Goal: Navigation & Orientation: Find specific page/section

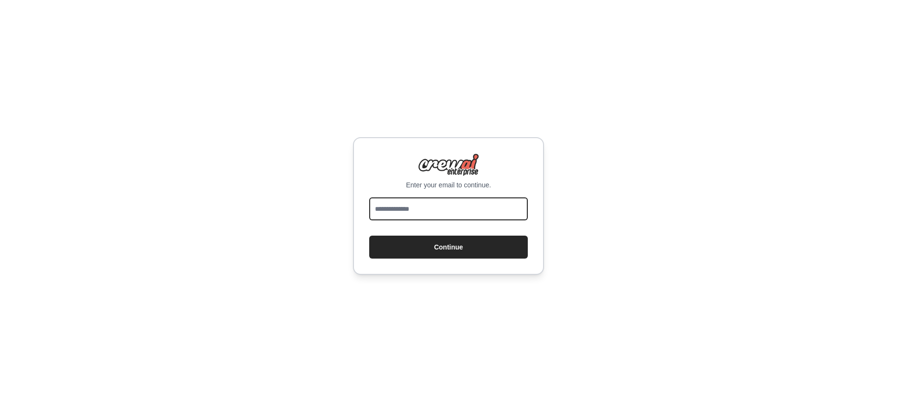
drag, startPoint x: 0, startPoint y: 0, endPoint x: 424, endPoint y: 216, distance: 475.7
click at [424, 216] on input "email" at bounding box center [448, 208] width 159 height 23
type input "**********"
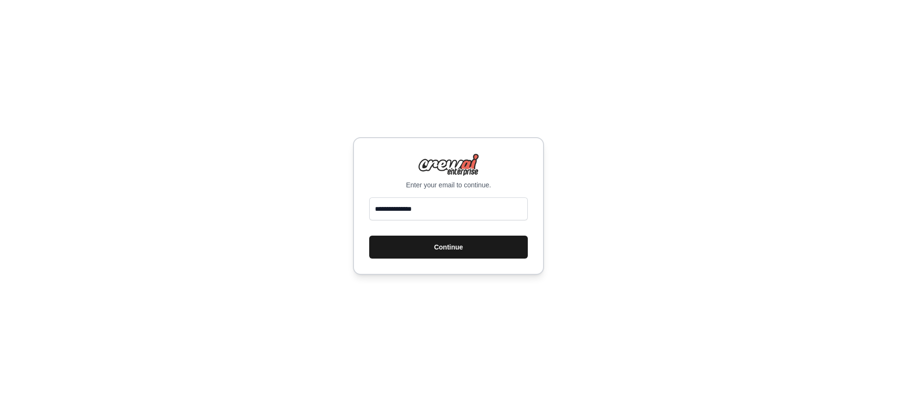
click at [453, 250] on button "Continue" at bounding box center [448, 247] width 159 height 23
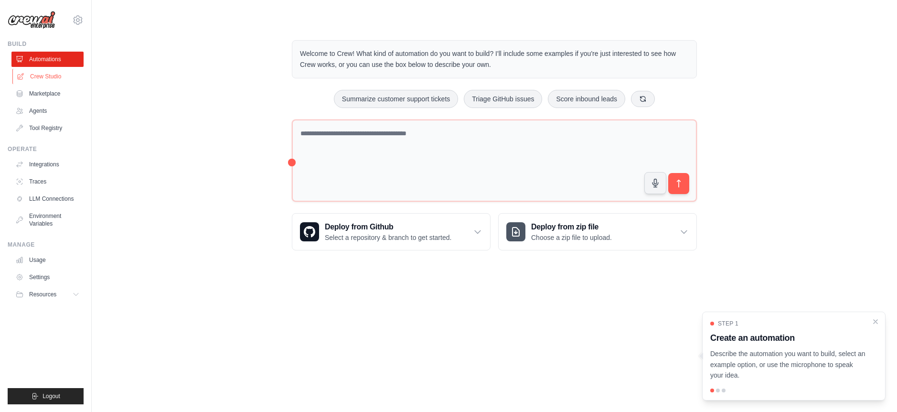
click at [50, 78] on link "Crew Studio" at bounding box center [48, 76] width 72 height 15
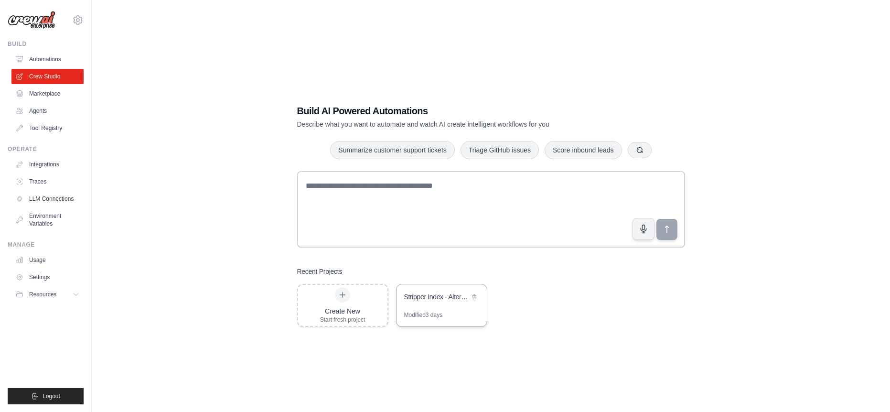
click at [423, 308] on div "Stripper Index - Alternative Economic Indicator Platform" at bounding box center [442, 297] width 90 height 27
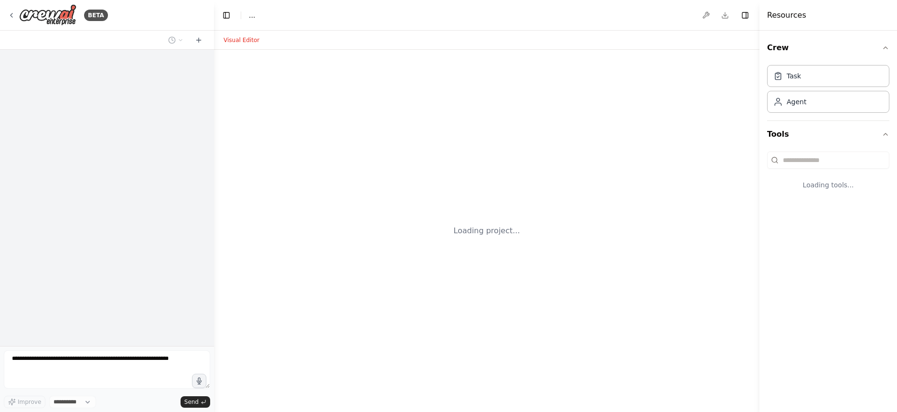
select select "****"
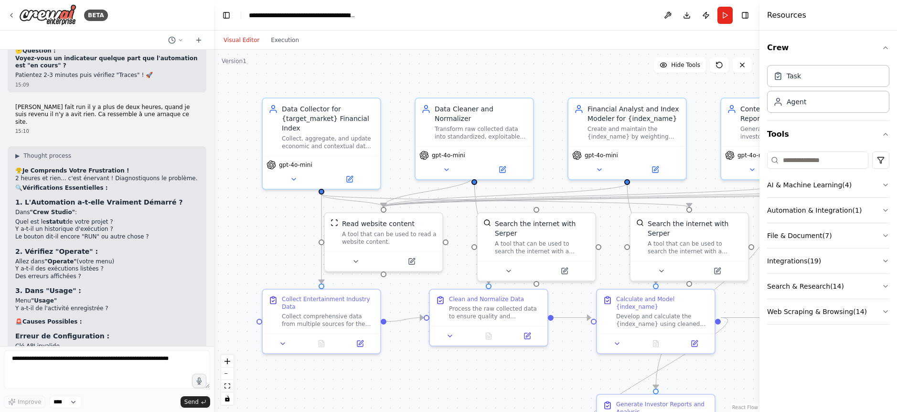
scroll to position [7701, 0]
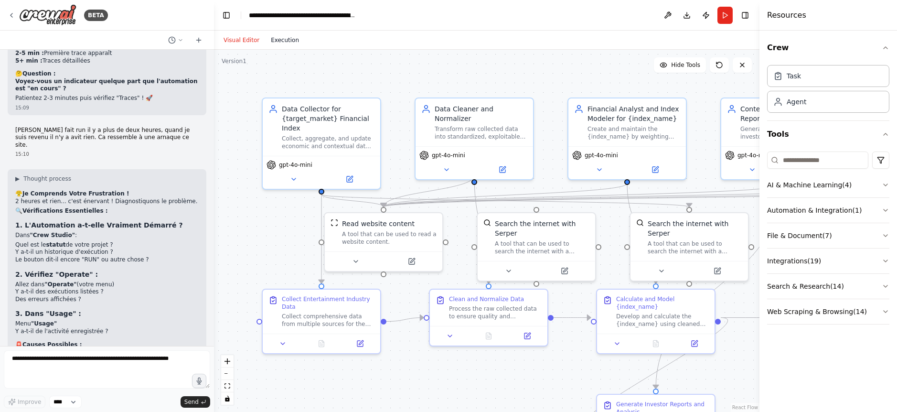
click at [283, 45] on button "Execution" at bounding box center [285, 39] width 40 height 11
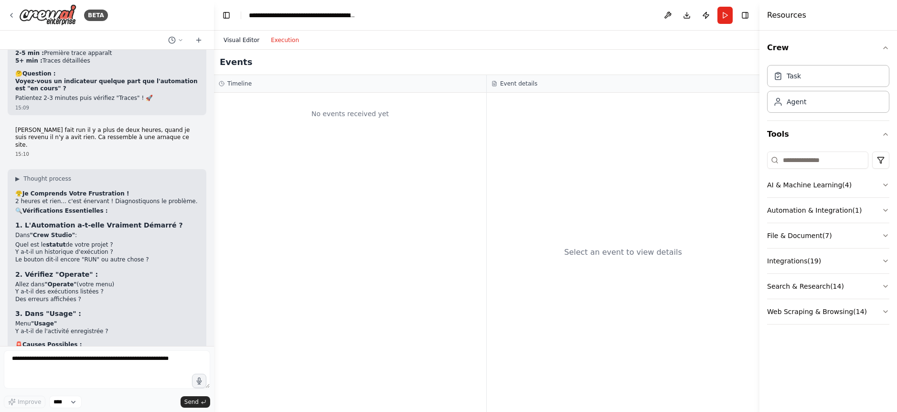
click at [239, 37] on button "Visual Editor" at bounding box center [241, 39] width 47 height 11
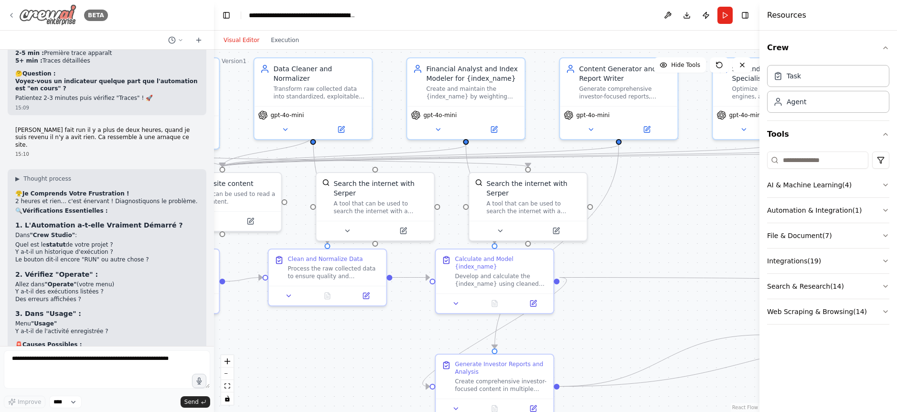
click at [11, 14] on icon at bounding box center [12, 15] width 8 height 8
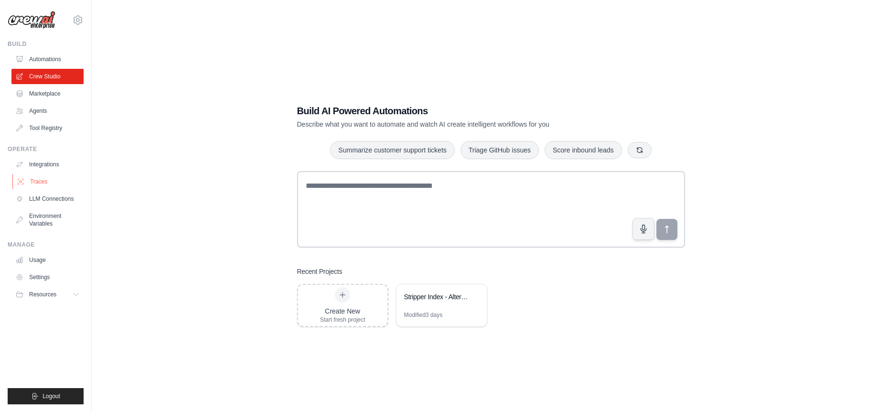
click at [38, 180] on link "Traces" at bounding box center [48, 181] width 72 height 15
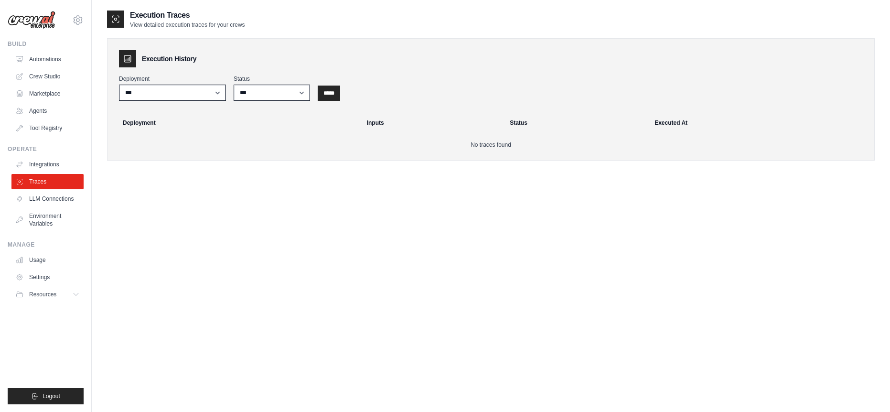
click at [210, 84] on div "Deployment ***" at bounding box center [172, 88] width 107 height 26
click at [210, 88] on select "***" at bounding box center [172, 93] width 107 height 16
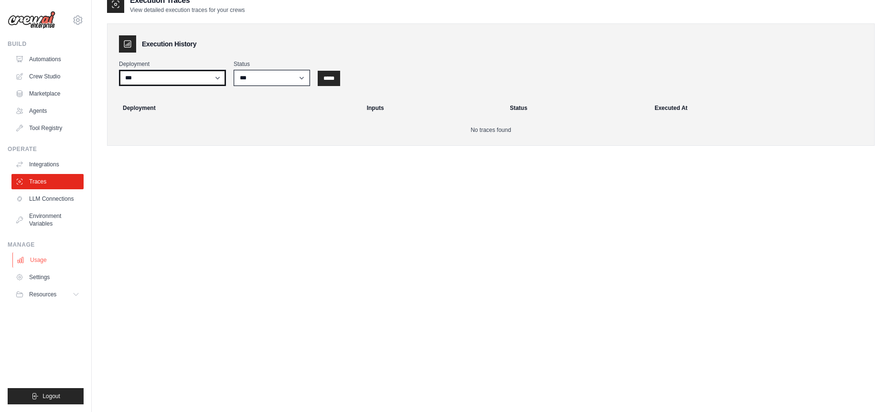
scroll to position [19, 0]
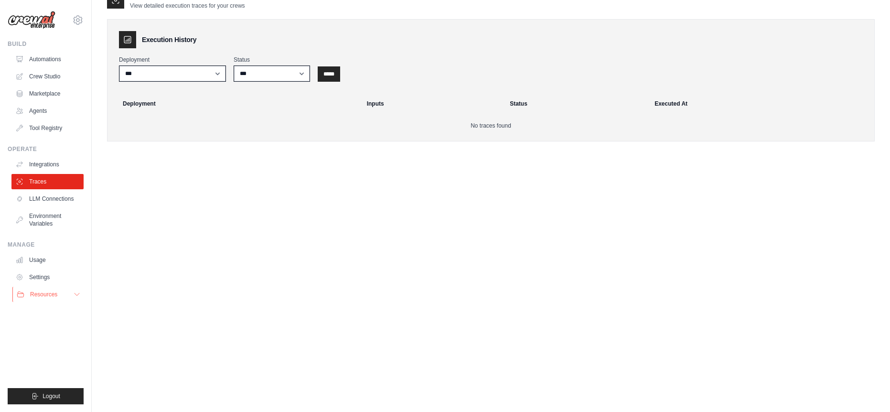
click at [66, 293] on button "Resources" at bounding box center [48, 294] width 72 height 15
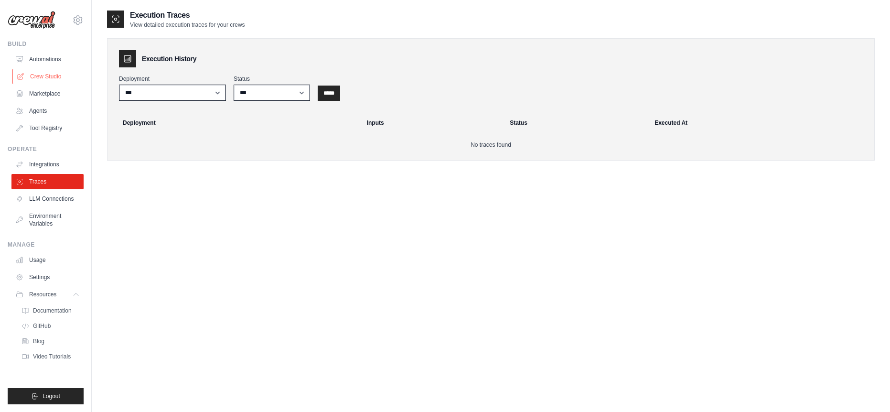
click at [51, 75] on link "Crew Studio" at bounding box center [48, 76] width 72 height 15
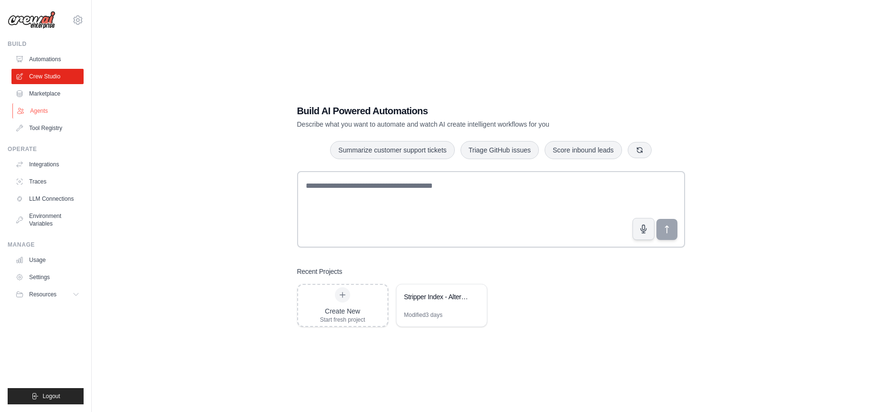
click at [43, 109] on link "Agents" at bounding box center [48, 110] width 72 height 15
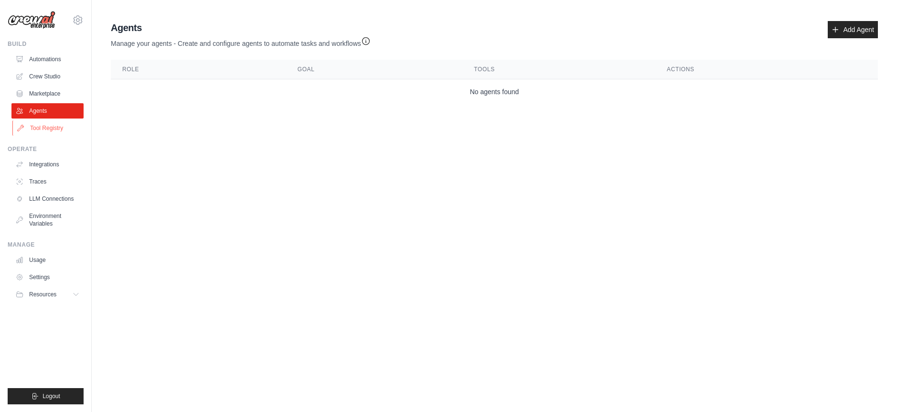
click at [42, 124] on link "Tool Registry" at bounding box center [48, 127] width 72 height 15
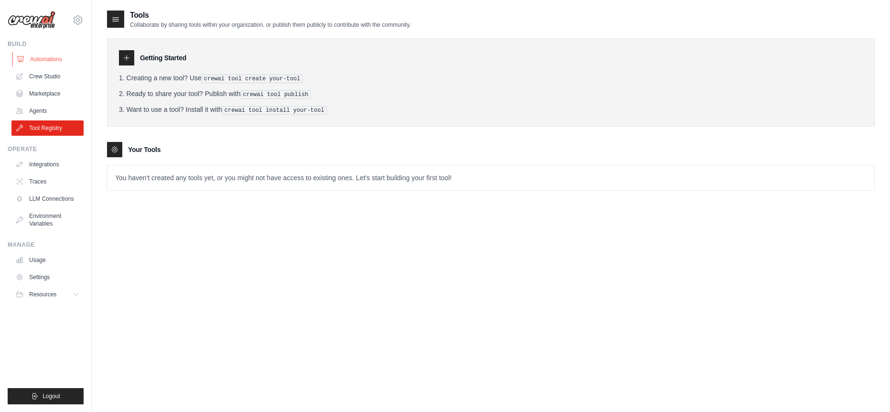
click at [41, 54] on link "Automations" at bounding box center [48, 59] width 72 height 15
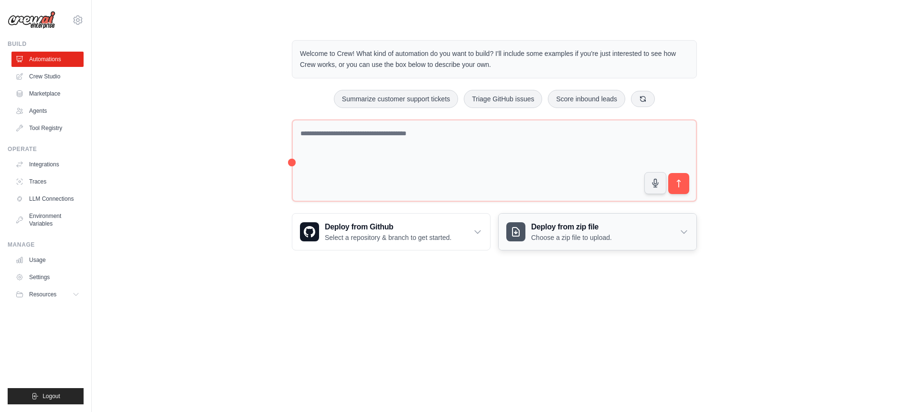
click at [632, 240] on div "Deploy from zip file Choose a zip file to upload." at bounding box center [598, 232] width 198 height 36
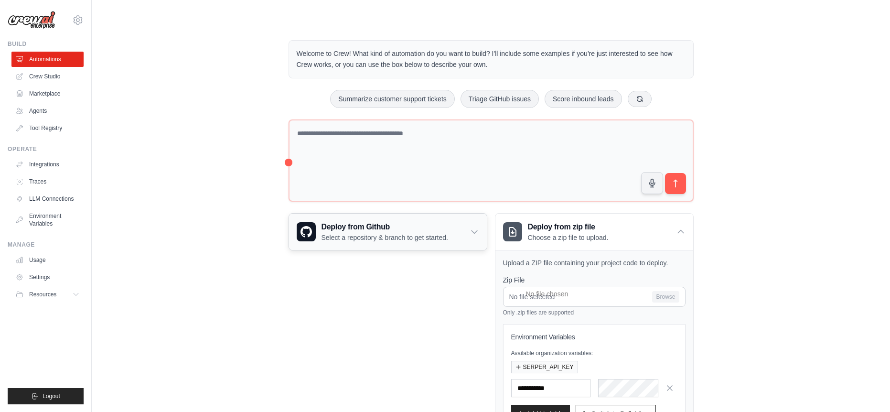
click at [449, 241] on div "Deploy from Github Select a repository & branch to get started." at bounding box center [388, 232] width 198 height 36
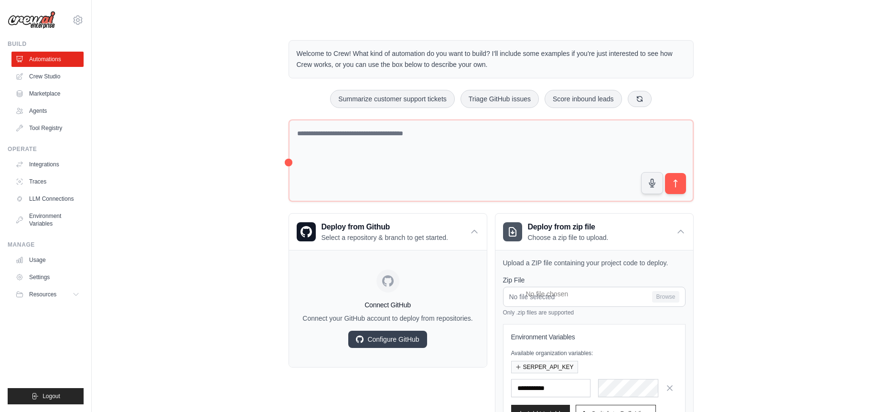
scroll to position [48, 0]
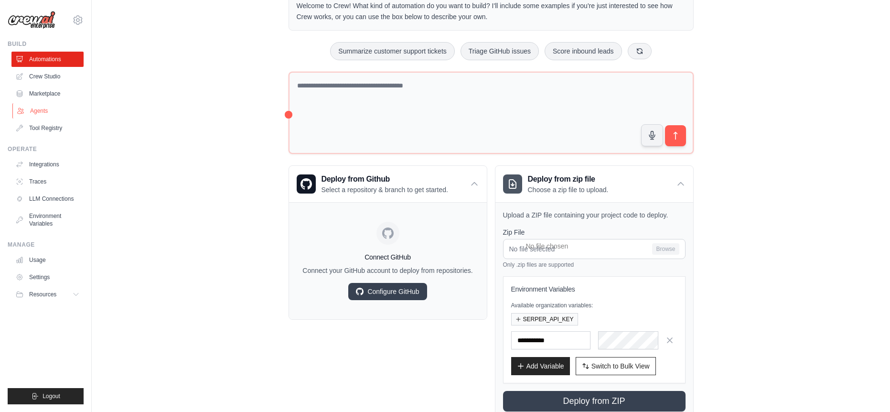
click at [44, 111] on link "Agents" at bounding box center [48, 110] width 72 height 15
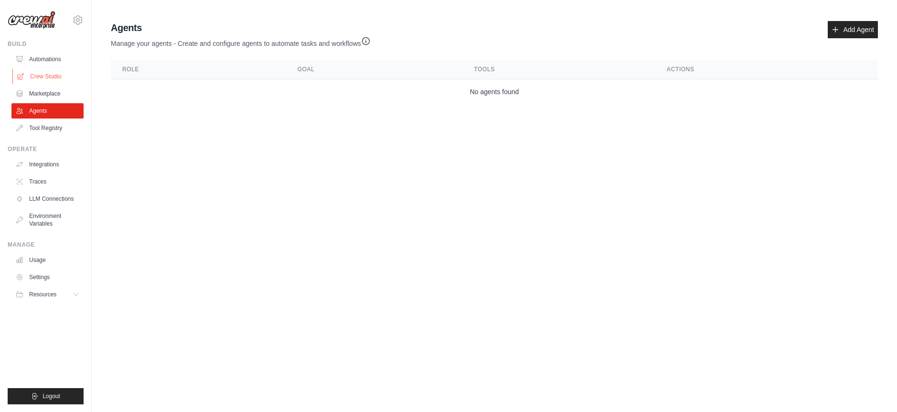
click at [48, 74] on link "Crew Studio" at bounding box center [48, 76] width 72 height 15
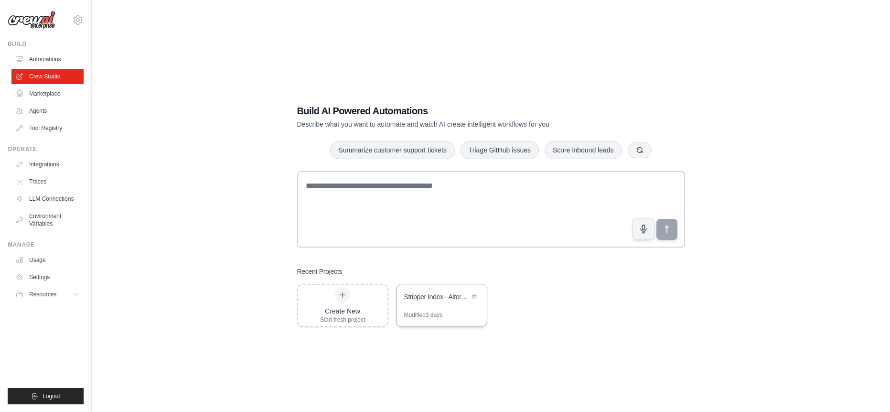
click at [453, 318] on div "Modified 3 days" at bounding box center [442, 318] width 90 height 15
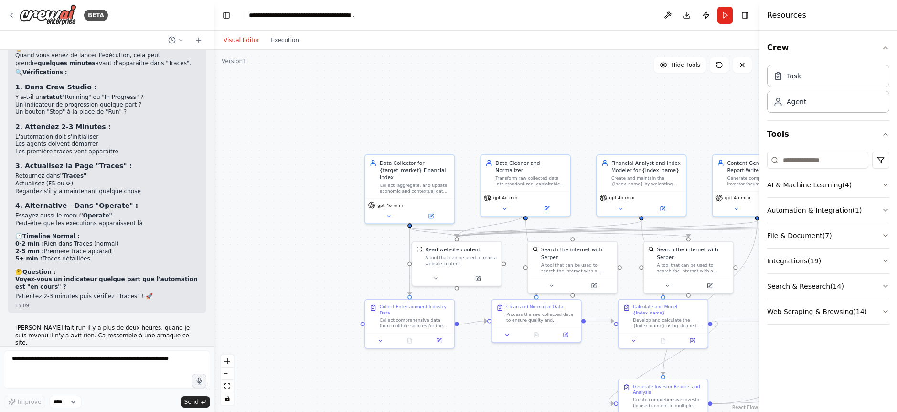
scroll to position [7510, 0]
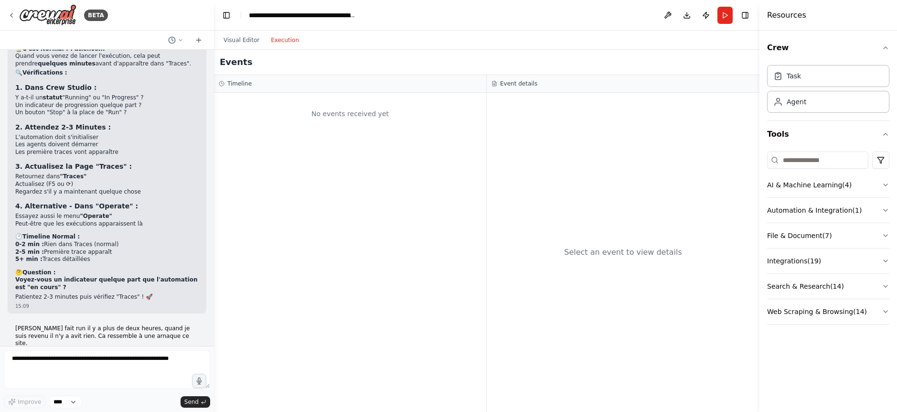
click at [289, 41] on button "Execution" at bounding box center [285, 39] width 40 height 11
click at [239, 42] on button "Visual Editor" at bounding box center [241, 39] width 47 height 11
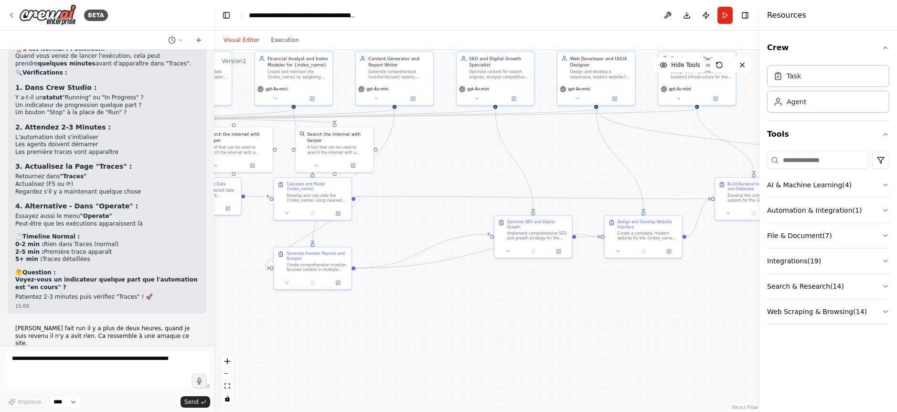
drag, startPoint x: 594, startPoint y: 358, endPoint x: 253, endPoint y: 229, distance: 364.9
click at [253, 229] on div ".deletable-edge-delete-btn { width: 20px; height: 20px; border: 0px solid #ffff…" at bounding box center [487, 231] width 546 height 362
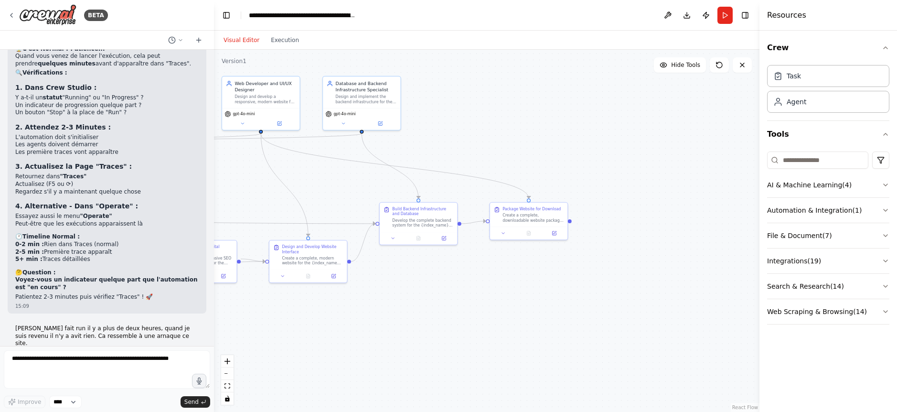
drag, startPoint x: 685, startPoint y: 280, endPoint x: 368, endPoint y: 297, distance: 317.7
click at [368, 297] on div ".deletable-edge-delete-btn { width: 20px; height: 20px; border: 0px solid #ffff…" at bounding box center [487, 231] width 546 height 362
click at [527, 217] on div "Create a complete, downloadable website package for the {index_name} platform i…" at bounding box center [533, 217] width 61 height 10
click at [550, 213] on div "Create a complete, downloadable website package for the {index_name} platform i…" at bounding box center [533, 217] width 61 height 10
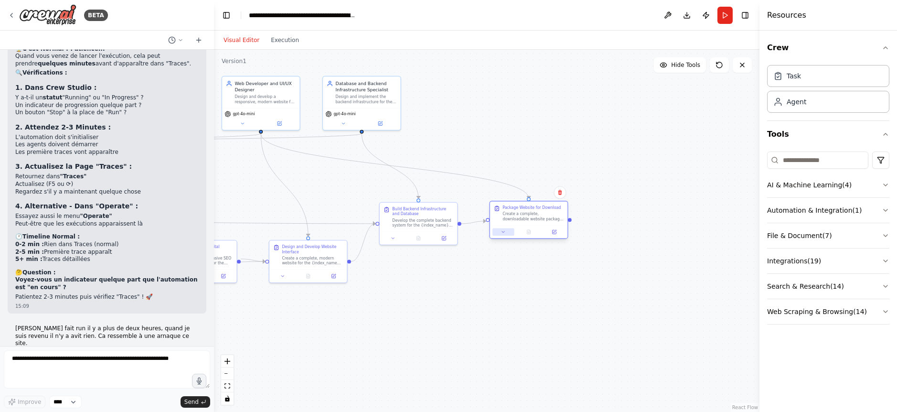
click at [503, 234] on icon at bounding box center [503, 231] width 5 height 5
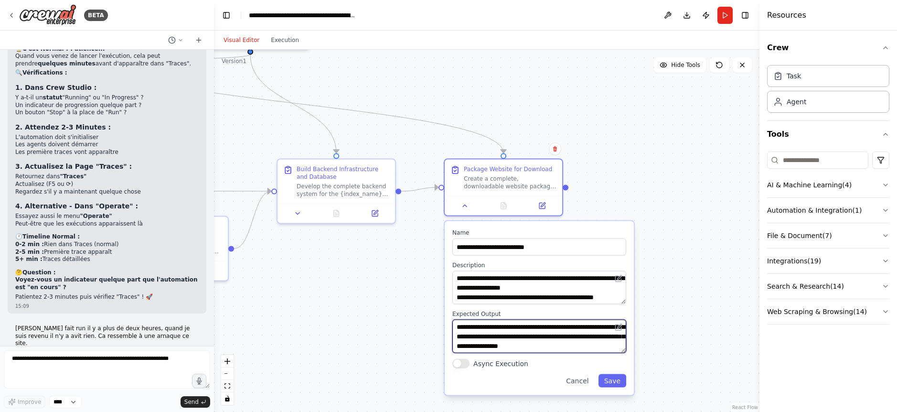
scroll to position [29, 0]
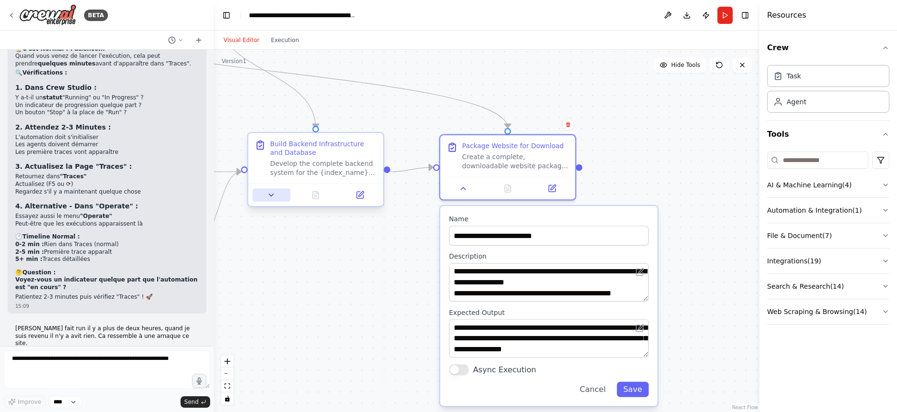
click at [271, 194] on icon at bounding box center [271, 195] width 4 height 2
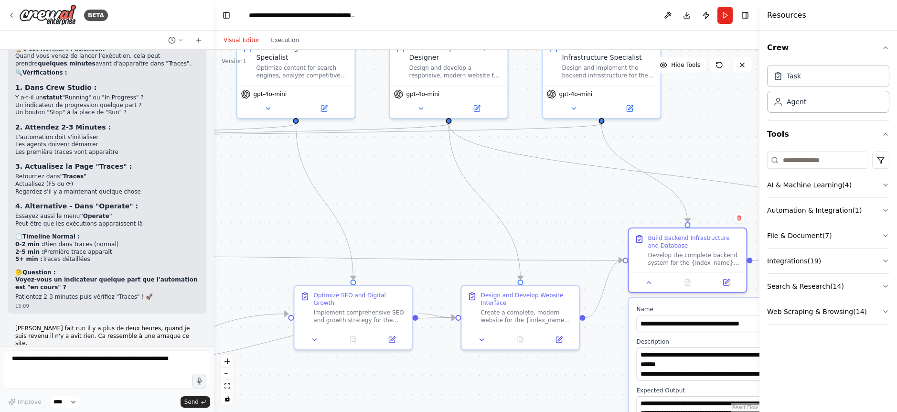
drag, startPoint x: 347, startPoint y: 97, endPoint x: 571, endPoint y: 153, distance: 231.1
click at [651, 163] on div ".deletable-edge-delete-btn { width: 20px; height: 20px; border: 0px solid #ffff…" at bounding box center [487, 231] width 546 height 362
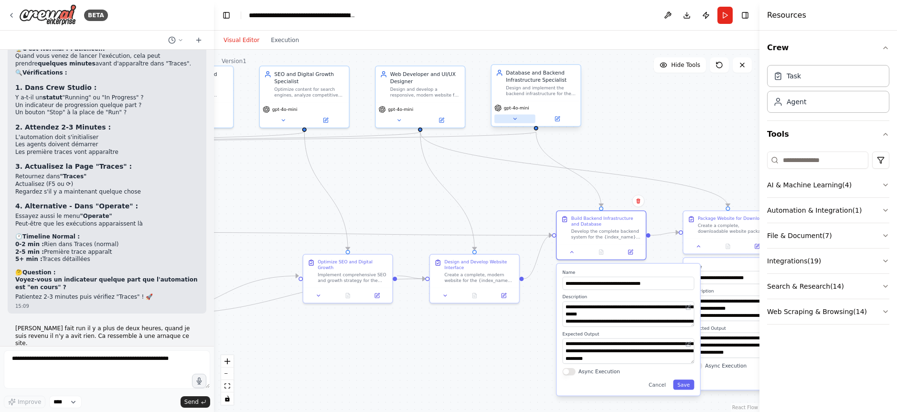
click at [514, 120] on icon at bounding box center [515, 119] width 6 height 6
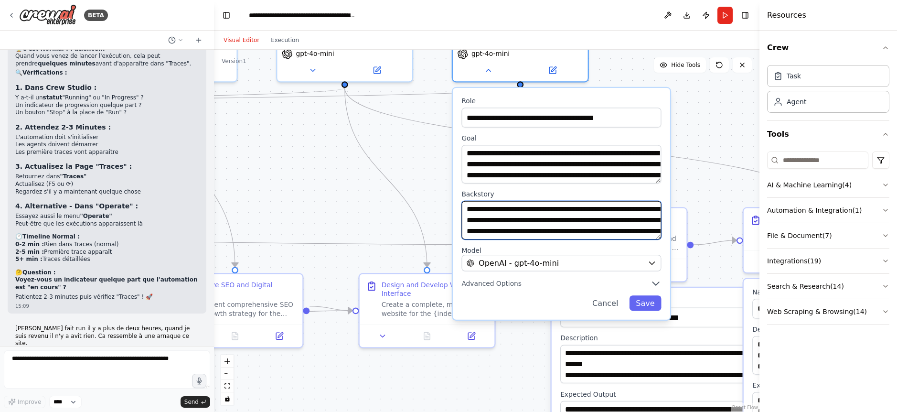
scroll to position [57, 0]
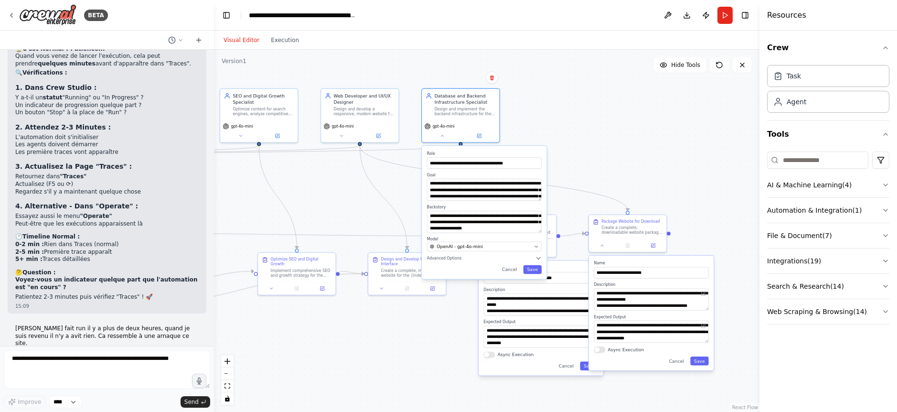
click at [381, 221] on div ".deletable-edge-delete-btn { width: 20px; height: 20px; border: 0px solid #ffff…" at bounding box center [487, 231] width 546 height 362
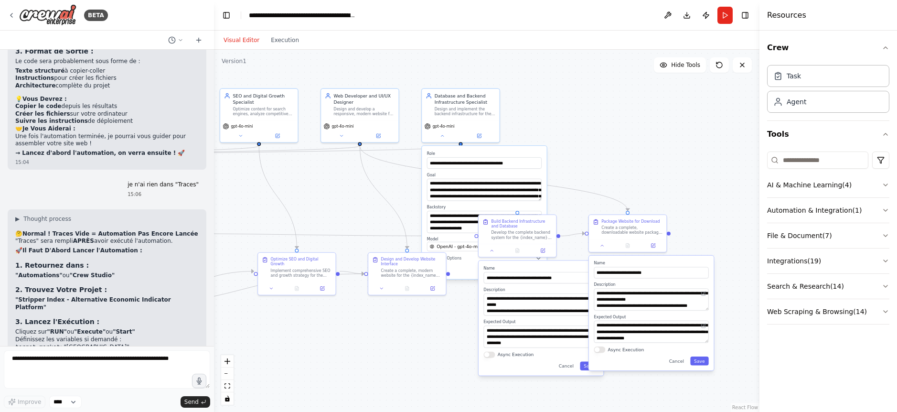
scroll to position [6937, 0]
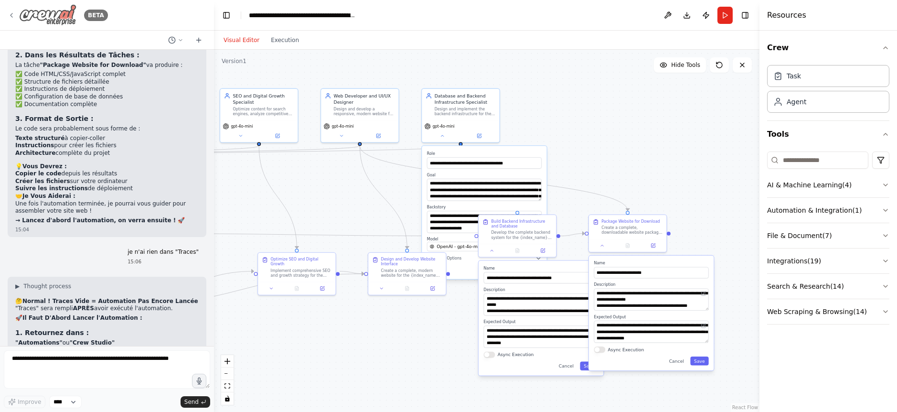
click at [12, 14] on icon at bounding box center [12, 15] width 8 height 8
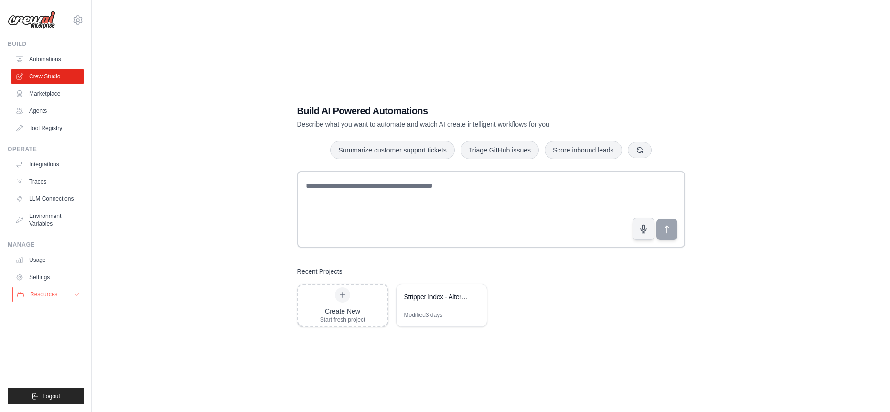
click at [82, 292] on button "Resources" at bounding box center [48, 294] width 72 height 15
click at [186, 275] on div "Build AI Powered Automations Describe what you want to automate and watch AI cr…" at bounding box center [491, 216] width 768 height 412
